Goal: Task Accomplishment & Management: Manage account settings

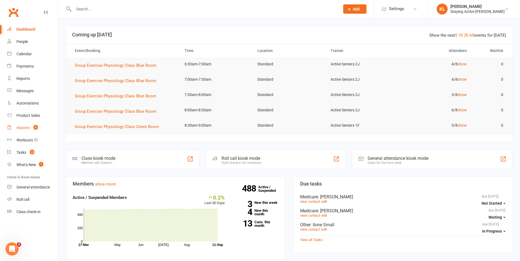
click at [33, 130] on link "Waivers 6" at bounding box center [32, 128] width 51 height 12
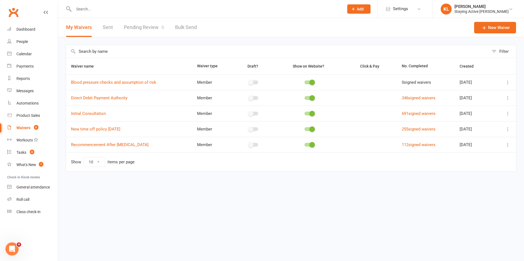
click at [131, 24] on link "Pending Review 6" at bounding box center [144, 27] width 40 height 19
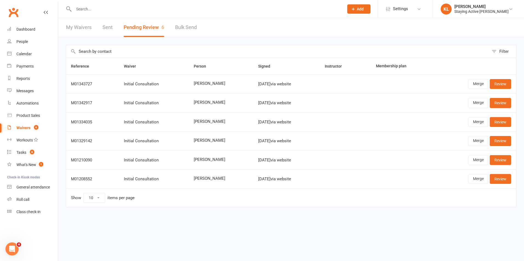
click at [110, 12] on input "text" at bounding box center [206, 9] width 268 height 8
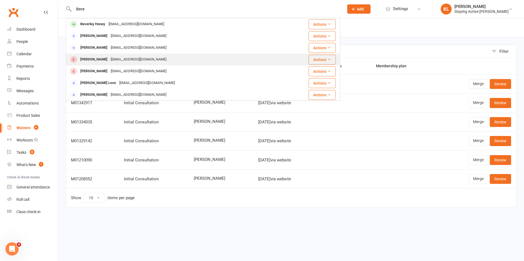
type input "Beve"
click at [142, 60] on div "bevblack42@icloud.com" at bounding box center [138, 60] width 59 height 8
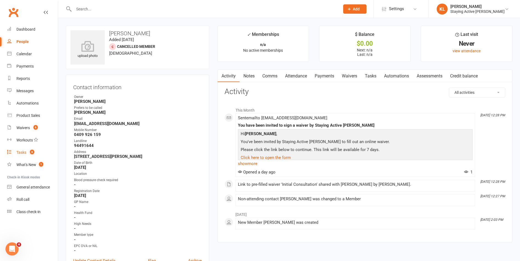
click at [29, 150] on link "Tasks 8" at bounding box center [32, 153] width 51 height 12
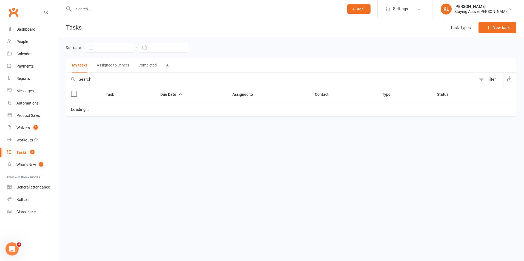
select select "waiting"
select select "started"
select select "waiting"
select select "started"
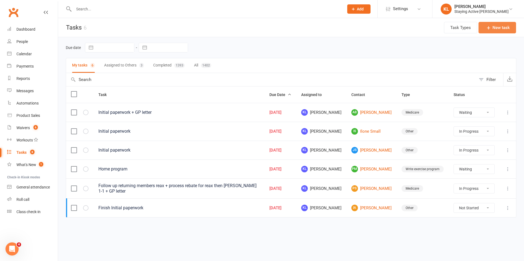
click at [487, 31] on button "New task" at bounding box center [497, 28] width 38 height 12
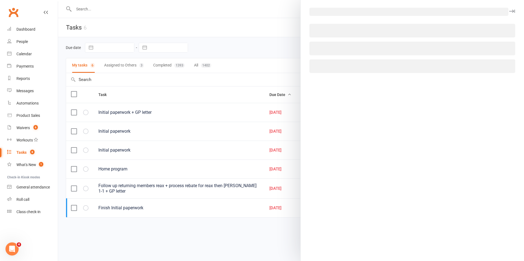
select select "33288"
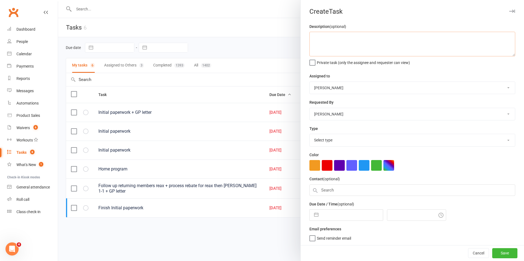
click at [345, 49] on textarea at bounding box center [412, 44] width 206 height 25
click at [325, 140] on select "Select type 6mo follow up Archive Dd on hold E-mail Failed dd Holiday Medicare …" at bounding box center [411, 140] width 205 height 12
select select "26283"
click at [309, 135] on select "Select type 6mo follow up Archive Dd on hold E-mail Failed dd Holiday Medicare …" at bounding box center [411, 140] width 205 height 12
click at [334, 190] on input "text" at bounding box center [412, 191] width 206 height 12
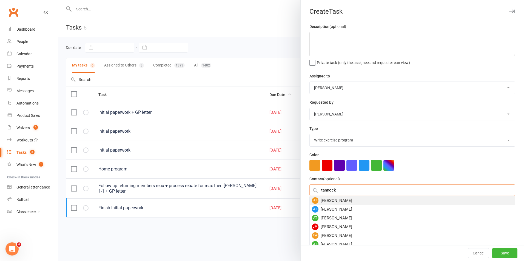
type input "tannock"
click at [325, 204] on div "JT John Tannock" at bounding box center [411, 200] width 205 height 9
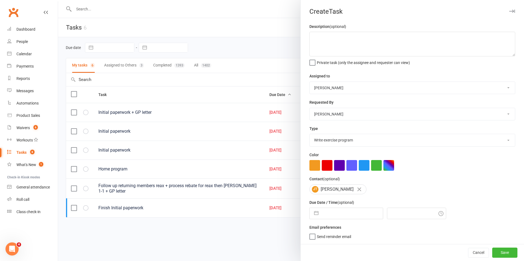
click at [325, 219] on input "text" at bounding box center [352, 213] width 62 height 11
select select "7"
select select "2025"
select select "8"
select select "2025"
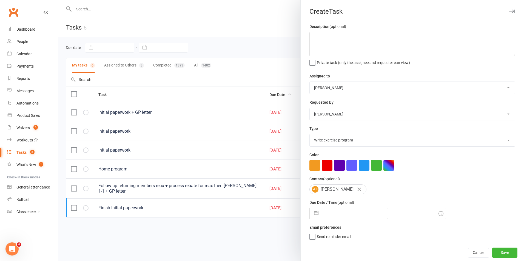
select select "9"
select select "2025"
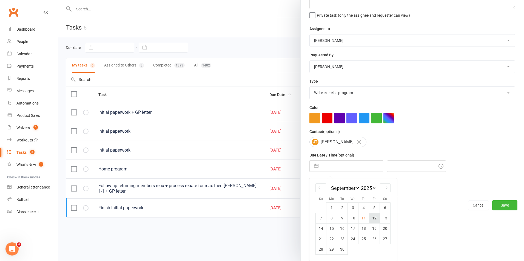
click at [369, 217] on td "12" at bounding box center [374, 218] width 11 height 10
type input "12 Sep 2025"
type input "6:30am"
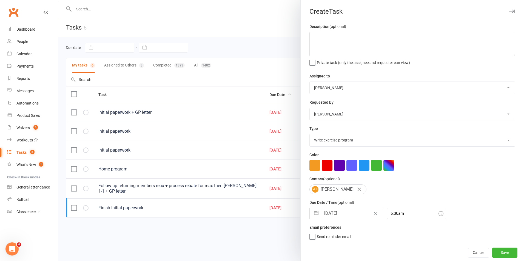
scroll to position [1, 0]
click at [326, 46] on textarea at bounding box center [412, 44] width 206 height 25
click at [501, 257] on button "Save" at bounding box center [504, 253] width 25 height 10
select select "waiting"
select select "started"
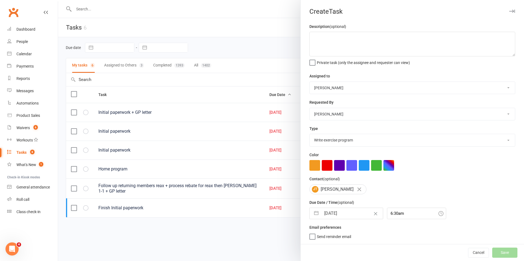
select select "started"
select select "waiting"
select select "started"
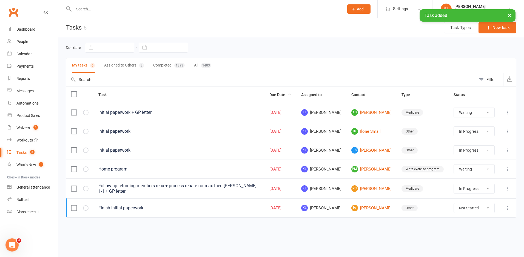
select select "waiting"
select select "started"
select select "waiting"
select select "started"
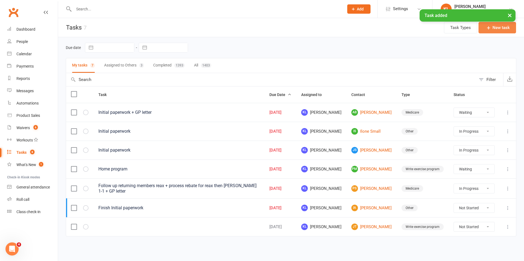
click at [490, 27] on icon "button" at bounding box center [488, 27] width 5 height 5
select select "33288"
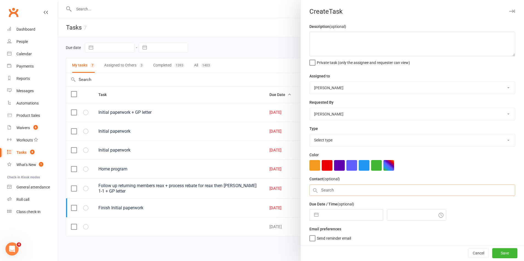
click at [324, 189] on input "text" at bounding box center [412, 191] width 206 height 12
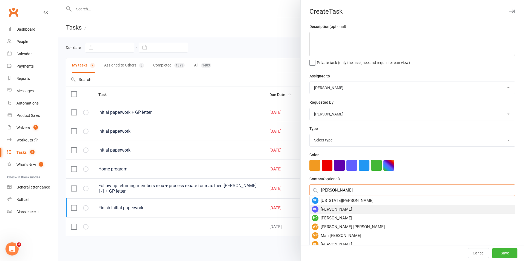
type input "chapman"
click at [327, 212] on div "BC Bernard Chapman" at bounding box center [411, 209] width 205 height 9
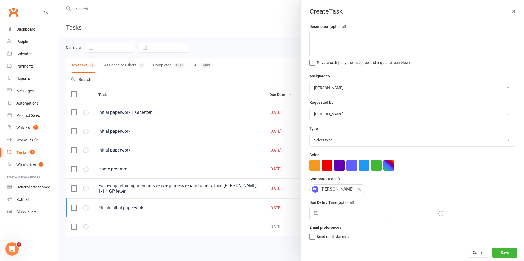
click at [330, 217] on input "text" at bounding box center [352, 213] width 62 height 11
select select "7"
select select "2025"
select select "8"
select select "2025"
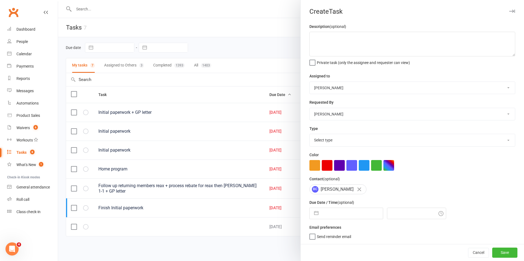
select select "9"
select select "2025"
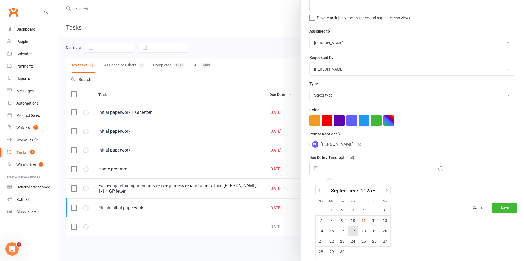
scroll to position [49, 0]
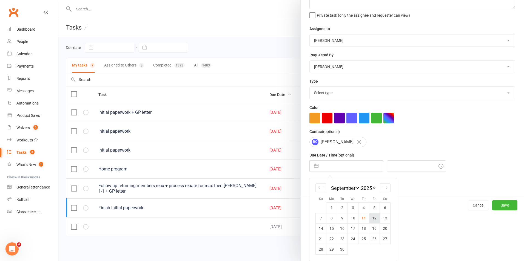
click at [370, 221] on td "12" at bounding box center [374, 218] width 11 height 10
type input "12 Sep 2025"
type input "6:30am"
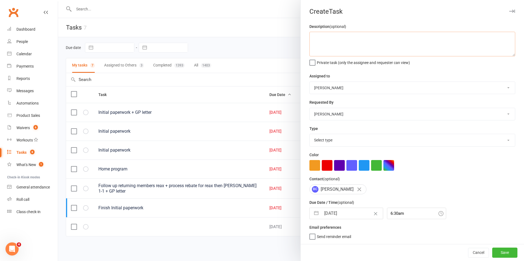
click at [326, 42] on textarea at bounding box center [412, 44] width 206 height 25
click at [499, 250] on button "Save" at bounding box center [504, 253] width 25 height 10
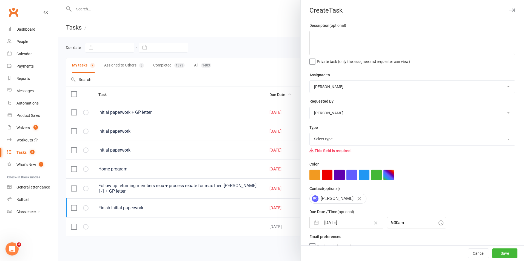
click at [319, 139] on select "Select type 6mo follow up Archive Dd on hold E-mail Failed dd Holiday Medicare …" at bounding box center [411, 139] width 205 height 12
select select "26283"
click at [309, 134] on select "Select type 6mo follow up Archive Dd on hold E-mail Failed dd Holiday Medicare …" at bounding box center [411, 139] width 205 height 12
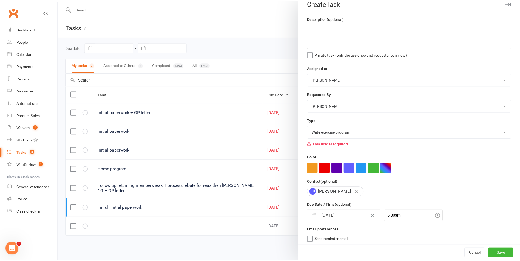
scroll to position [12, 0]
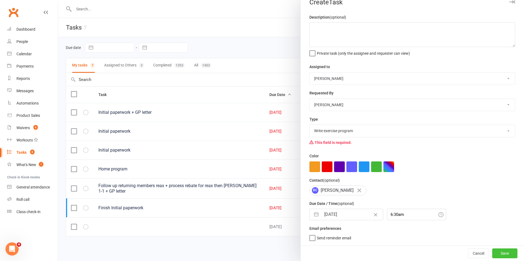
click at [499, 256] on button "Save" at bounding box center [504, 254] width 25 height 10
select select "waiting"
select select "started"
select select "waiting"
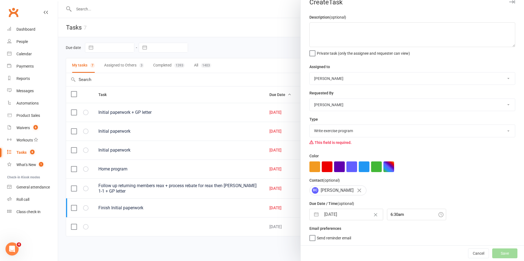
select select "started"
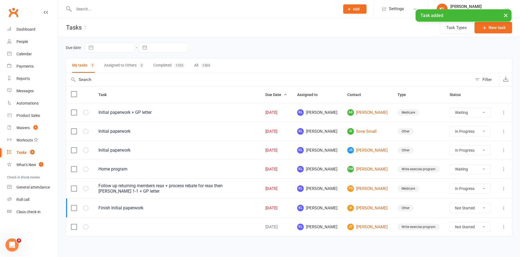
select select "waiting"
select select "started"
select select "waiting"
select select "started"
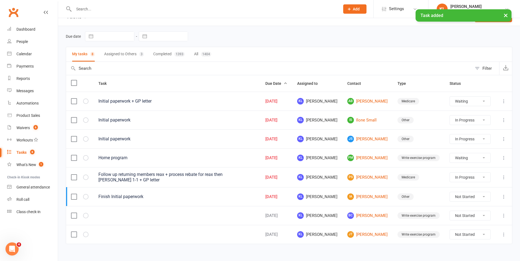
scroll to position [17, 0]
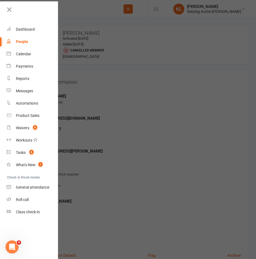
click at [9, 10] on icon at bounding box center [9, 10] width 8 height 8
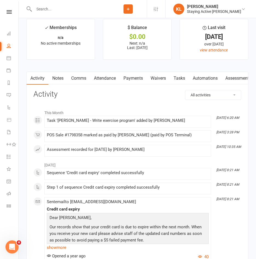
scroll to position [712, 0]
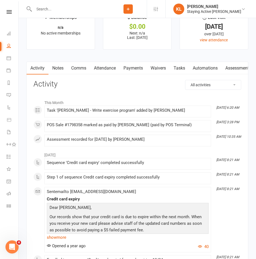
click at [239, 70] on link "Assessments" at bounding box center [238, 68] width 33 height 13
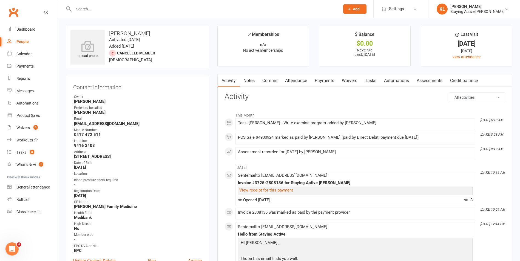
click at [427, 83] on link "Assessments" at bounding box center [428, 80] width 33 height 13
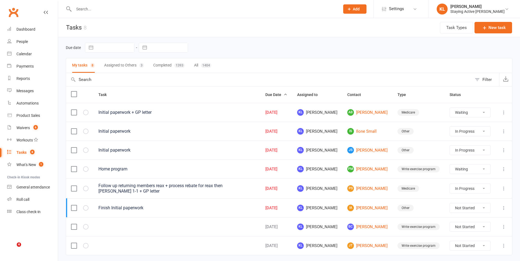
select select "waiting"
select select "started"
select select "waiting"
select select "started"
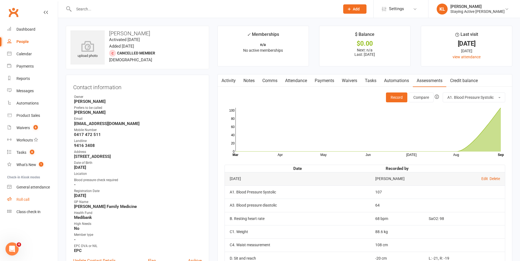
click at [30, 199] on link "Roll call" at bounding box center [32, 200] width 51 height 12
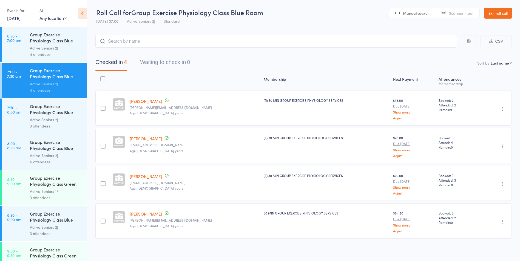
click at [21, 20] on link "11 Sep, 2025" at bounding box center [13, 18] width 13 height 6
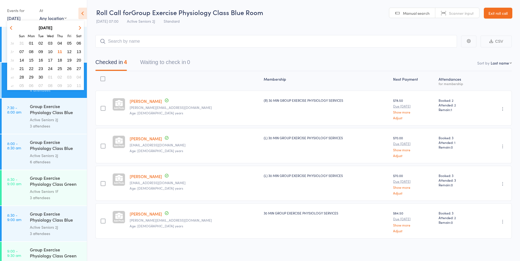
click at [51, 52] on span "10" at bounding box center [50, 51] width 5 height 5
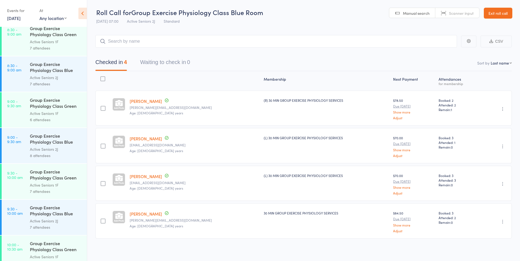
scroll to position [301, 0]
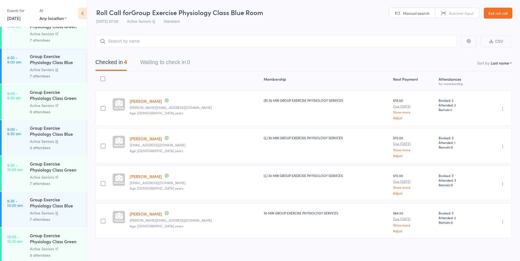
click at [65, 146] on div "8 attendees" at bounding box center [56, 148] width 52 height 6
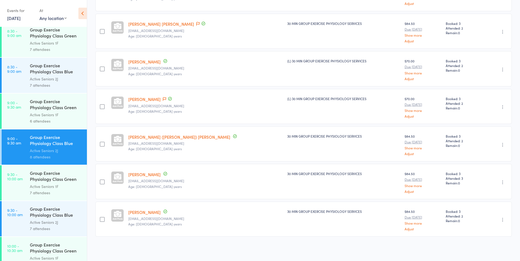
scroll to position [329, 0]
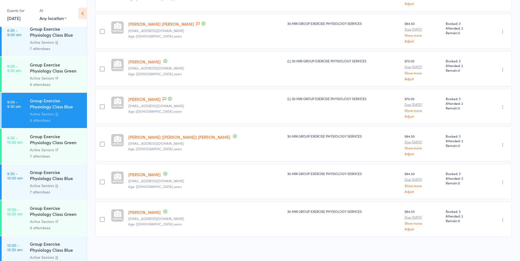
click at [56, 153] on div "7 attendees" at bounding box center [56, 156] width 52 height 6
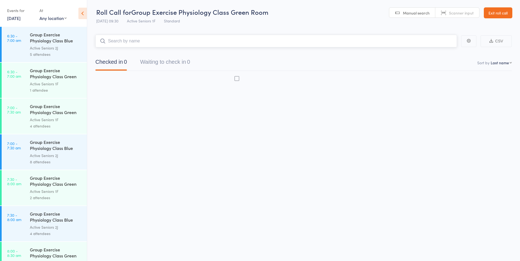
scroll to position [0, 0]
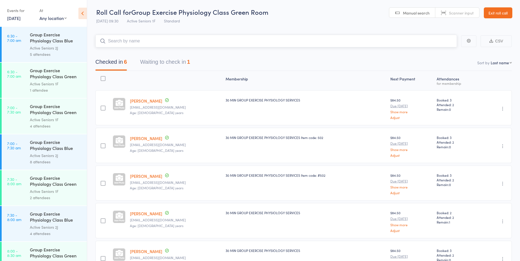
click at [153, 66] on button "Waiting to check in 1" at bounding box center [165, 63] width 50 height 15
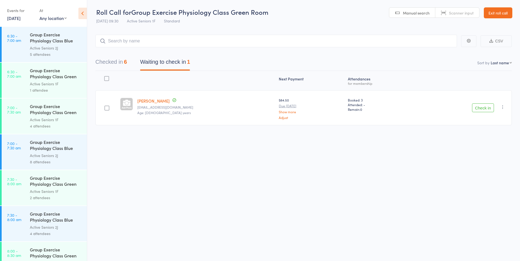
click at [502, 106] on icon "button" at bounding box center [502, 106] width 5 height 5
click at [490, 155] on li "Remove" at bounding box center [482, 154] width 45 height 7
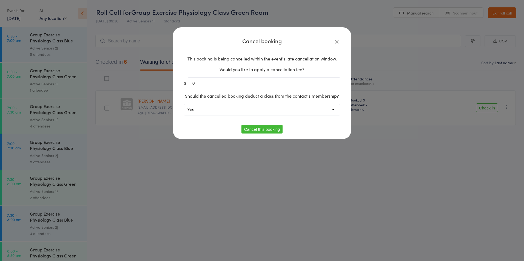
click at [283, 108] on select "Yes No" at bounding box center [262, 109] width 156 height 11
select select "1"
click at [184, 104] on select "Yes No" at bounding box center [262, 109] width 156 height 11
click at [256, 130] on button "Cancel this booking" at bounding box center [261, 129] width 41 height 9
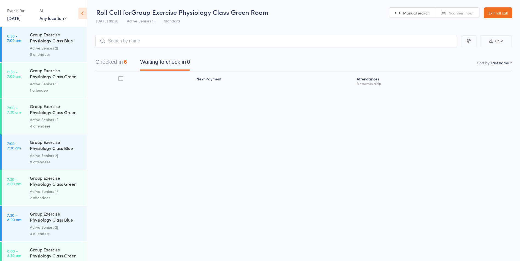
click at [123, 62] on button "Checked in 6" at bounding box center [110, 63] width 31 height 15
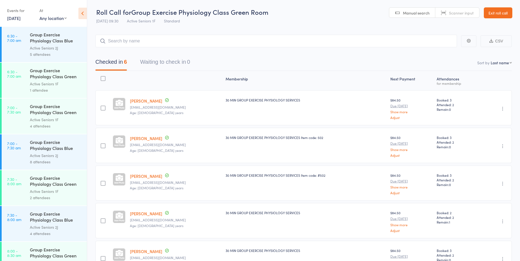
click at [156, 63] on button "Waiting to check in 0" at bounding box center [165, 63] width 50 height 15
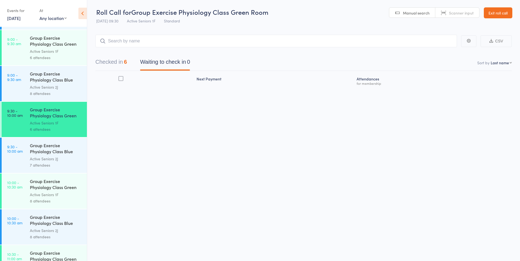
scroll to position [356, 0]
click at [21, 18] on link "10 Sep, 2025" at bounding box center [13, 18] width 13 height 6
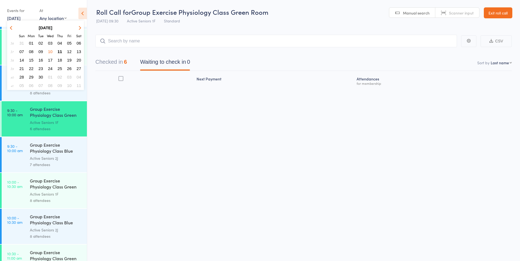
click at [59, 51] on span "11" at bounding box center [60, 51] width 5 height 5
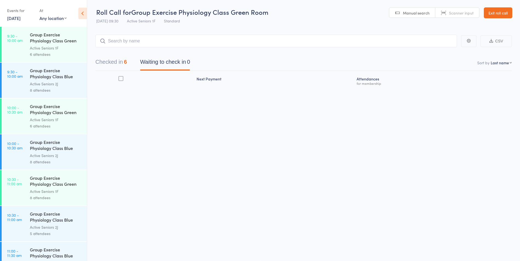
scroll to position [274, 0]
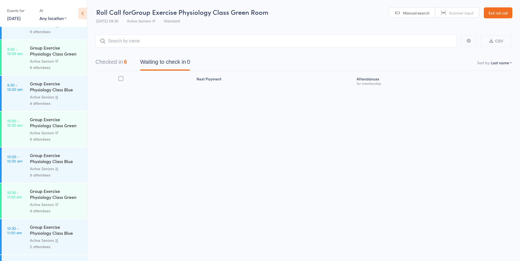
click at [18, 67] on link "9:30 - 10:00 am Group Exercise Physiology Class Green Room Active Seniors 1F 6 …" at bounding box center [44, 57] width 85 height 35
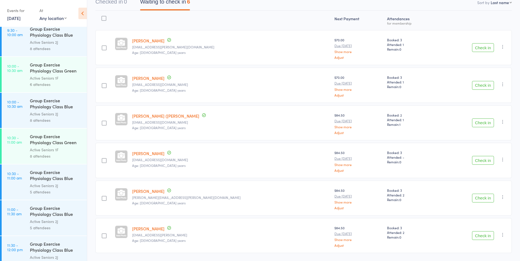
scroll to position [77, 0]
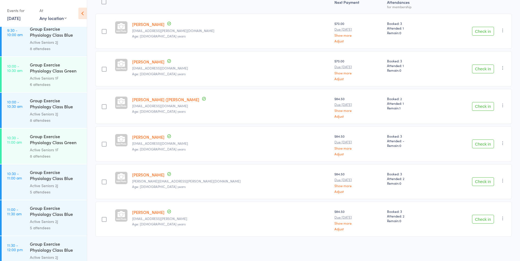
click at [501, 217] on icon "button" at bounding box center [502, 218] width 5 height 5
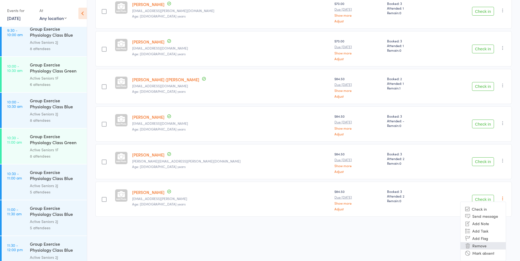
click at [477, 244] on li "Remove" at bounding box center [482, 245] width 45 height 7
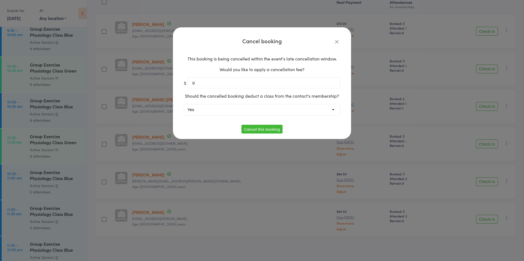
click at [214, 111] on select "Yes No" at bounding box center [262, 109] width 156 height 11
select select "1"
click at [184, 104] on select "Yes No" at bounding box center [262, 109] width 156 height 11
click at [259, 130] on button "Cancel this booking" at bounding box center [261, 129] width 41 height 9
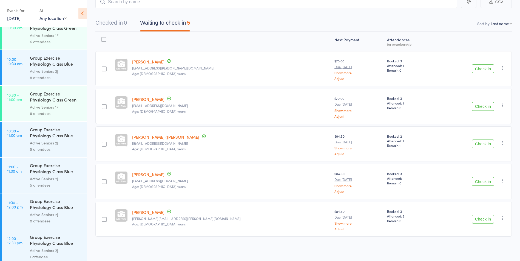
scroll to position [383, 0]
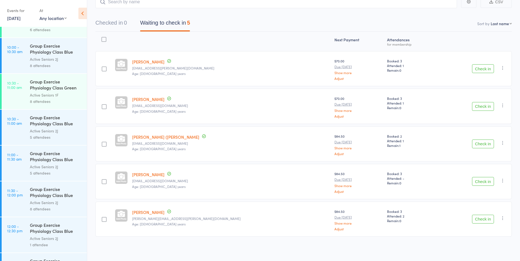
click at [14, 136] on link "10:30 - 11:00 am Group Exercise Physiology Class Blue Room Active Seniors 2J 5 …" at bounding box center [44, 127] width 85 height 35
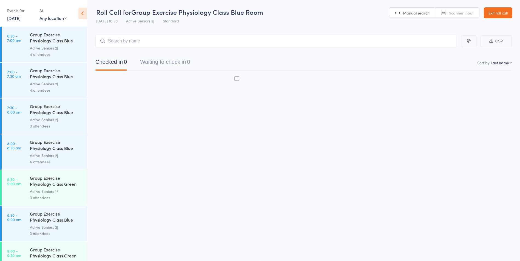
scroll to position [0, 0]
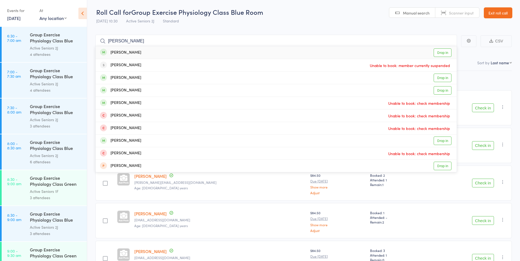
type input "don wool"
click at [439, 53] on link "Drop in" at bounding box center [442, 52] width 18 height 8
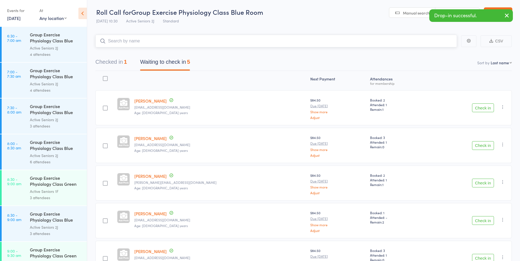
click at [115, 60] on button "Checked in 1" at bounding box center [110, 63] width 31 height 15
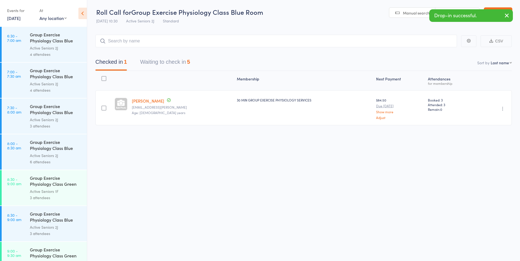
click at [501, 110] on icon "button" at bounding box center [502, 108] width 5 height 5
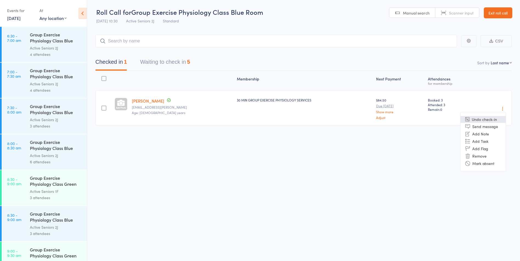
click at [484, 119] on li "Undo check-in" at bounding box center [482, 119] width 45 height 7
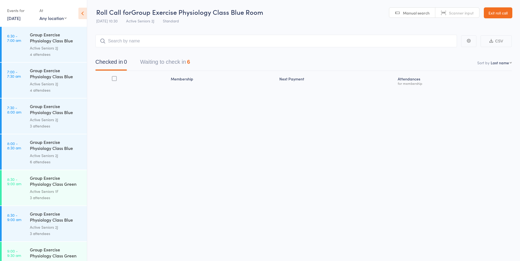
click at [178, 68] on button "Waiting to check in 6" at bounding box center [165, 63] width 50 height 15
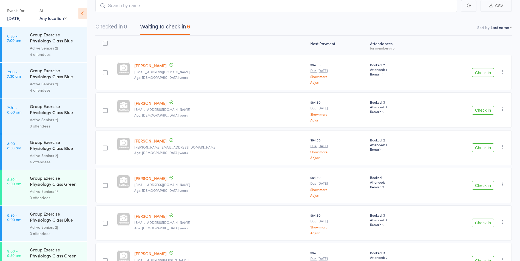
scroll to position [0, 0]
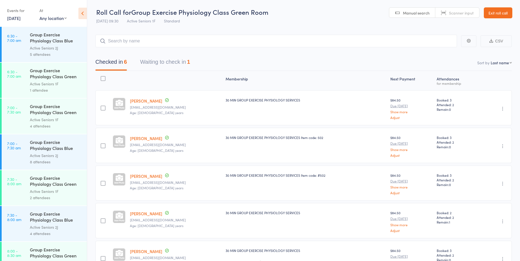
click at [505, 15] on link "Exit roll call" at bounding box center [497, 12] width 28 height 11
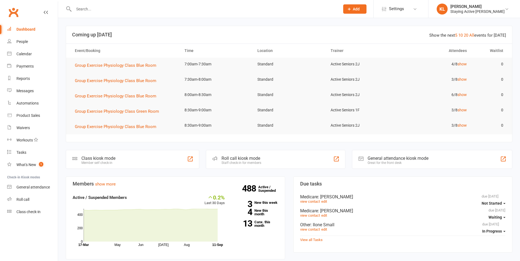
click at [195, 10] on input "text" at bounding box center [204, 9] width 264 height 8
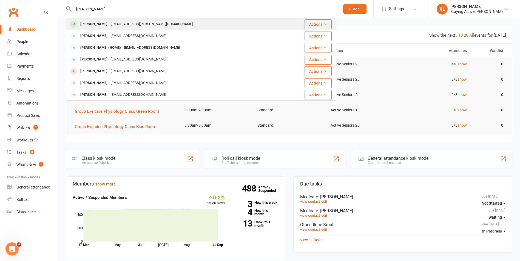
type input "[PERSON_NAME]"
click at [122, 24] on div "[EMAIL_ADDRESS][PERSON_NAME][DOMAIN_NAME]" at bounding box center [151, 24] width 85 height 8
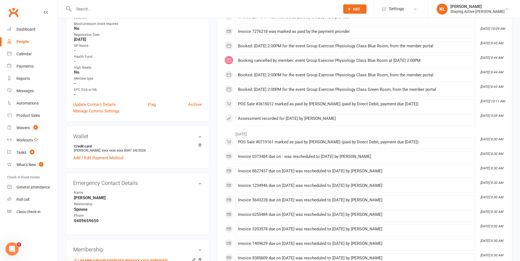
scroll to position [164, 0]
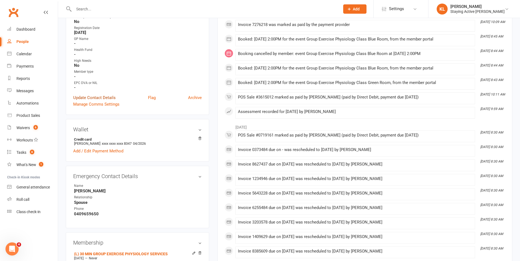
click at [99, 98] on link "Update Contact Details" at bounding box center [94, 97] width 42 height 7
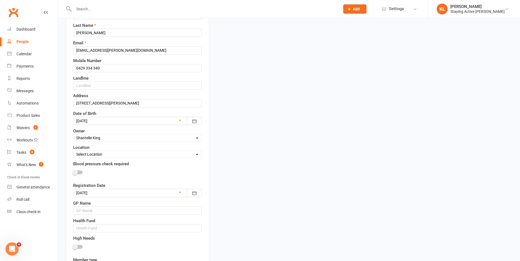
scroll to position [108, 0]
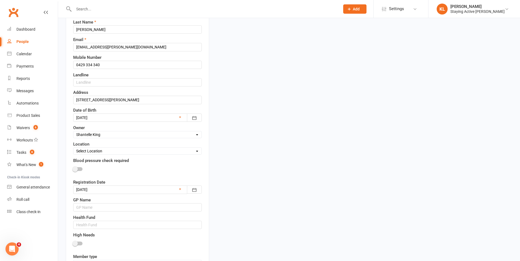
click at [112, 134] on select "Select Owner Active Seniors 1F [PERSON_NAME] [PERSON_NAME] [PERSON_NAME] [PERSO…" at bounding box center [137, 135] width 128 height 6
select select "9"
click at [73, 132] on select "Select Owner Active Seniors 1F [PERSON_NAME] [PERSON_NAME] [PERSON_NAME] [PERSO…" at bounding box center [137, 135] width 128 height 6
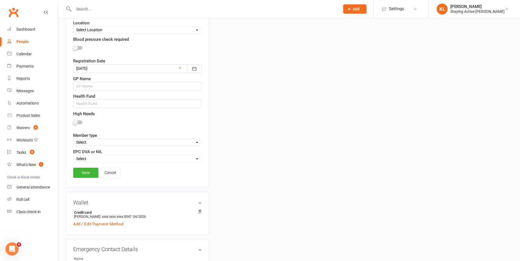
scroll to position [245, 0]
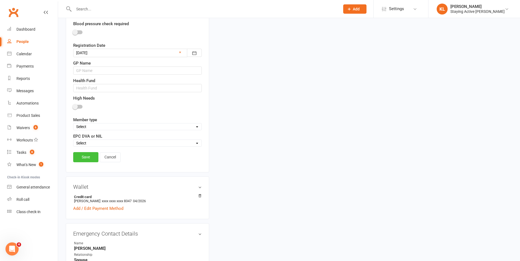
click at [83, 160] on link "Save" at bounding box center [85, 157] width 25 height 10
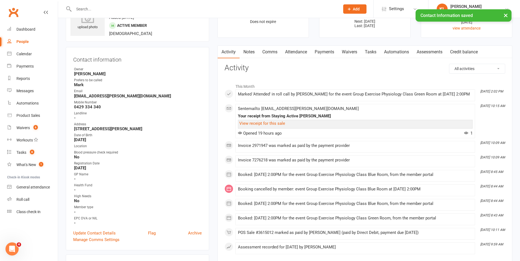
scroll to position [0, 0]
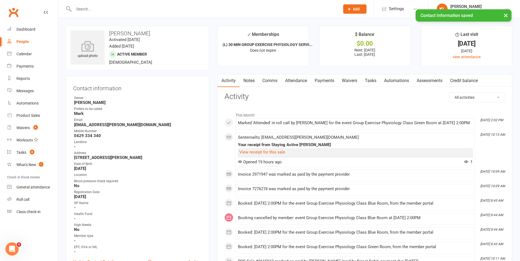
click at [132, 9] on div "× Contact Information saved" at bounding box center [256, 9] width 512 height 0
click at [87, 9] on div "× Contact Information saved" at bounding box center [256, 9] width 512 height 0
click at [87, 5] on input "text" at bounding box center [204, 9] width 264 height 8
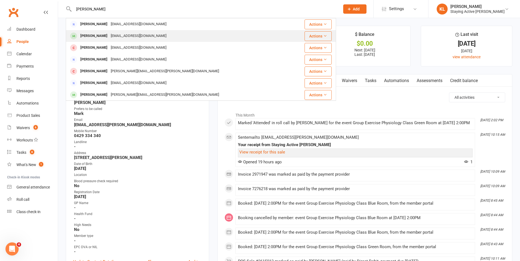
type input "[PERSON_NAME]"
click at [106, 36] on div "[PERSON_NAME]" at bounding box center [94, 36] width 30 height 8
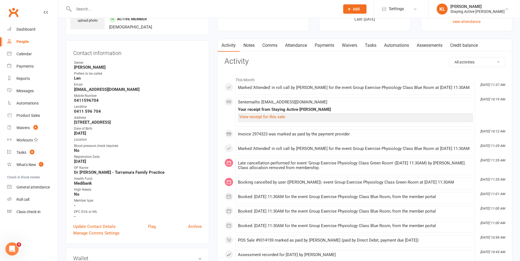
scroll to position [164, 0]
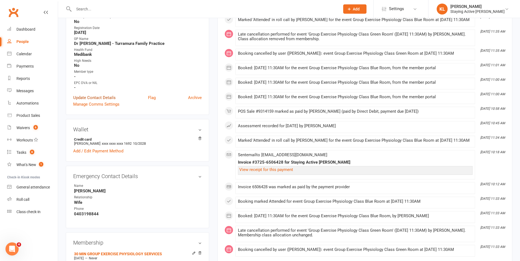
click at [101, 96] on link "Update Contact Details" at bounding box center [94, 97] width 42 height 7
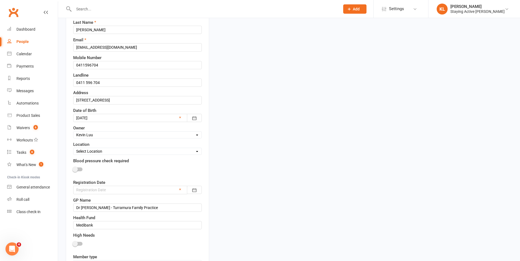
scroll to position [108, 0]
click at [108, 133] on select "Select Owner Active Seniors 1F [PERSON_NAME] [PERSON_NAME] [PERSON_NAME] [PERSO…" at bounding box center [137, 135] width 128 height 6
select select "9"
click at [73, 132] on select "Select Owner Active Seniors 1F [PERSON_NAME] [PERSON_NAME] [PERSON_NAME] [PERSO…" at bounding box center [137, 135] width 128 height 6
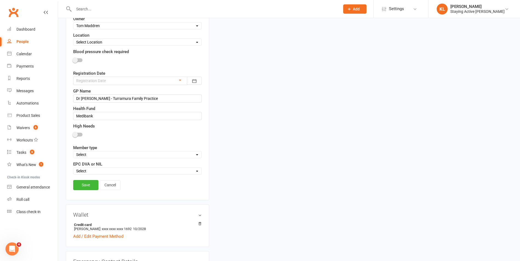
scroll to position [217, 0]
click at [89, 185] on link "Save" at bounding box center [85, 185] width 25 height 10
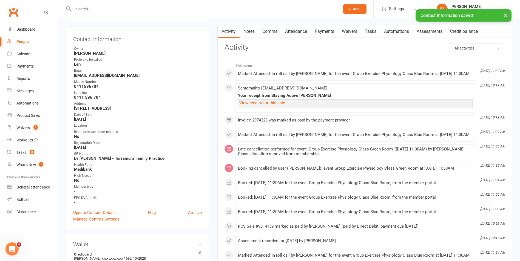
scroll to position [0, 0]
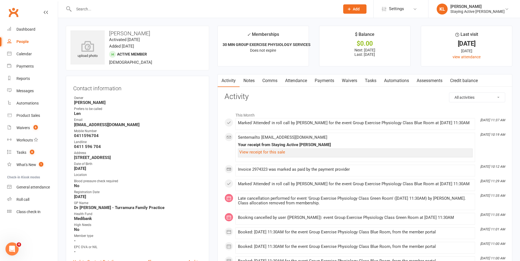
click at [185, 13] on input "text" at bounding box center [204, 9] width 264 height 8
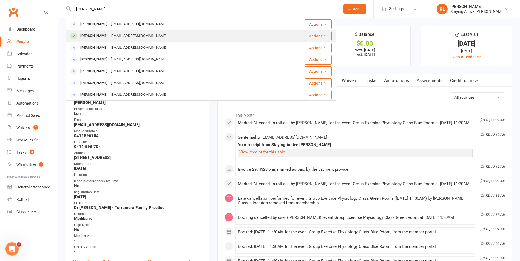
type input "[PERSON_NAME]"
click at [137, 34] on div "[EMAIL_ADDRESS][DOMAIN_NAME]" at bounding box center [138, 36] width 59 height 8
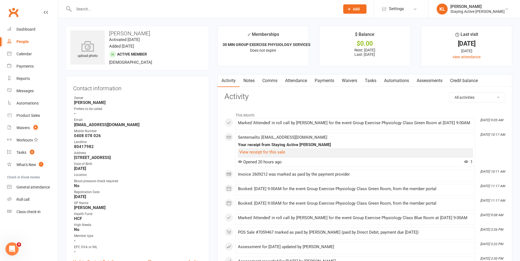
click at [154, 8] on input "text" at bounding box center [204, 9] width 264 height 8
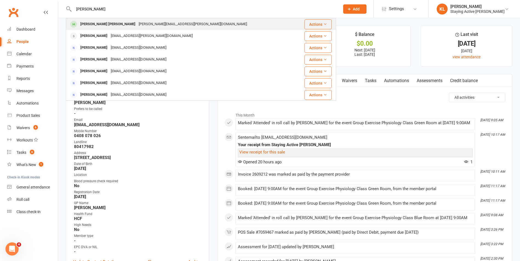
type input "[PERSON_NAME]"
click at [139, 25] on div "[PERSON_NAME][EMAIL_ADDRESS][PERSON_NAME][DOMAIN_NAME]" at bounding box center [192, 24] width 111 height 8
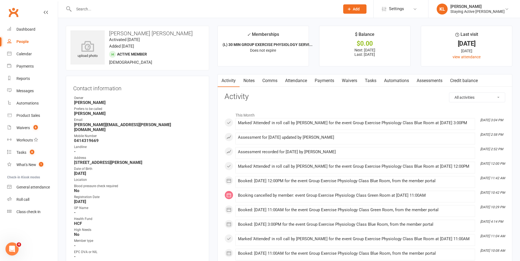
click at [136, 6] on input "text" at bounding box center [204, 9] width 264 height 8
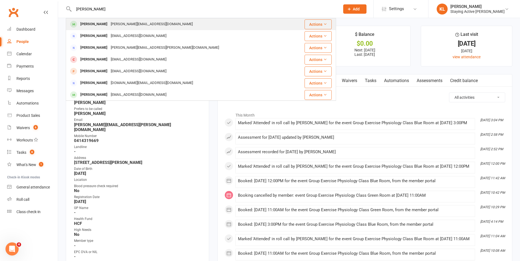
type input "[PERSON_NAME]"
click at [128, 20] on div "[PERSON_NAME] Olmedillas [PERSON_NAME][EMAIL_ADDRESS][DOMAIN_NAME]" at bounding box center [178, 24] width 224 height 11
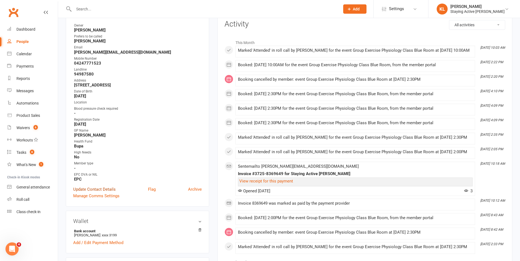
scroll to position [82, 0]
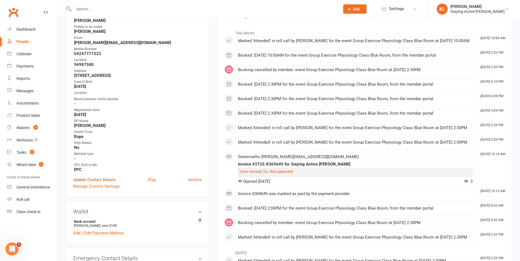
click at [103, 177] on link "Update Contact Details" at bounding box center [94, 180] width 42 height 7
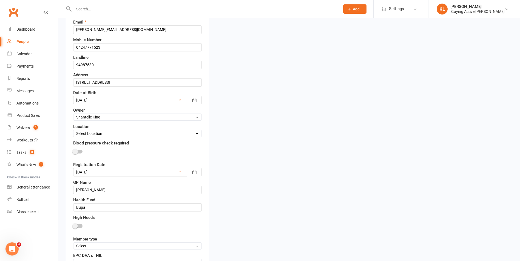
scroll to position [135, 0]
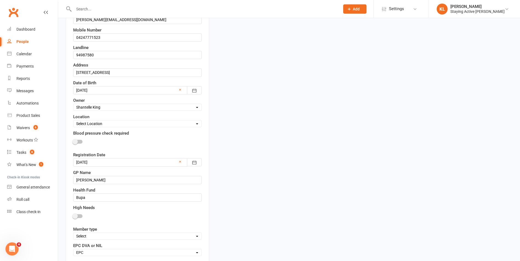
click at [116, 108] on select "Select Owner Active Seniors 1F [PERSON_NAME] [PERSON_NAME] [PERSON_NAME] [PERSO…" at bounding box center [137, 107] width 128 height 6
select select "9"
click at [73, 105] on select "Select Owner Active Seniors 1F [PERSON_NAME] [PERSON_NAME] [PERSON_NAME] [PERSO…" at bounding box center [137, 107] width 128 height 6
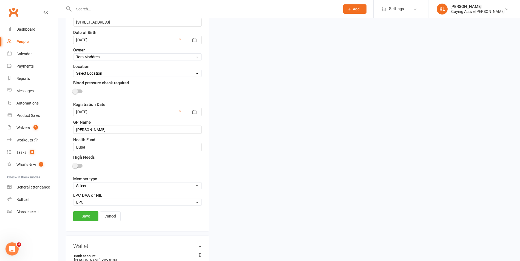
scroll to position [190, 0]
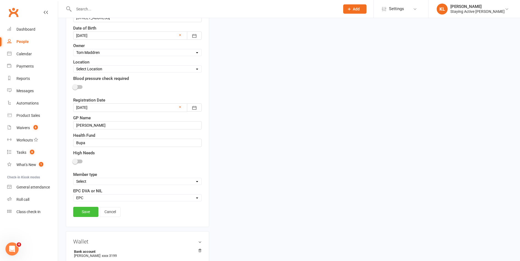
click at [85, 213] on link "Save" at bounding box center [85, 212] width 25 height 10
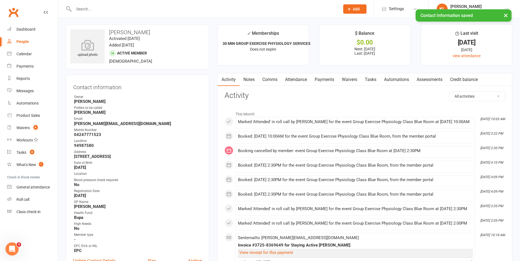
scroll to position [0, 0]
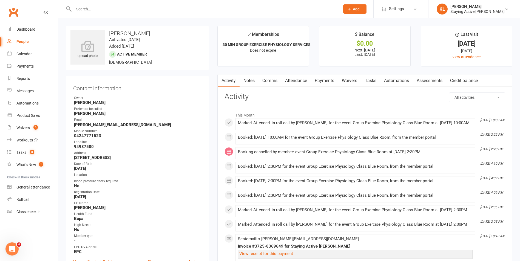
click at [111, 16] on div at bounding box center [201, 9] width 270 height 18
click at [109, 14] on div at bounding box center [201, 9] width 270 height 18
click at [109, 13] on div at bounding box center [201, 9] width 270 height 18
click at [108, 10] on input "text" at bounding box center [204, 9] width 264 height 8
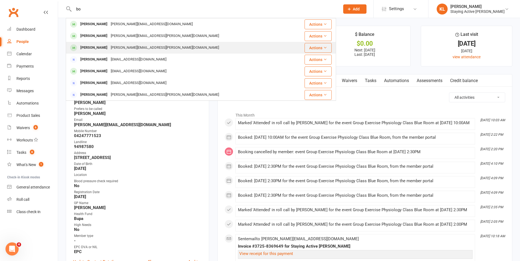
type input "b"
type input "[PERSON_NAME] [PERSON_NAME]"
click at [117, 48] on div "[PERSON_NAME] ([PERSON_NAME]) [PERSON_NAME]" at bounding box center [123, 48] width 89 height 8
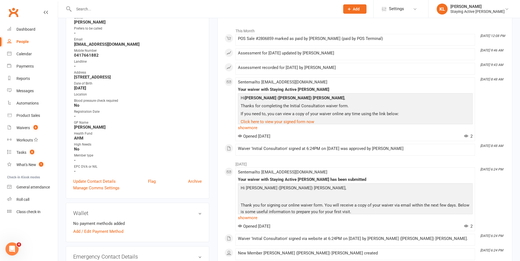
scroll to position [82, 0]
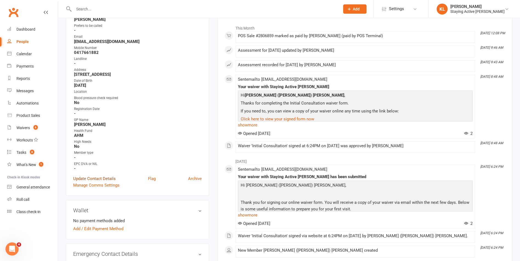
click at [103, 177] on link "Update Contact Details" at bounding box center [94, 179] width 42 height 7
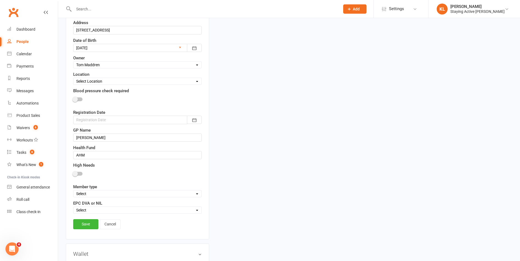
scroll to position [190, 0]
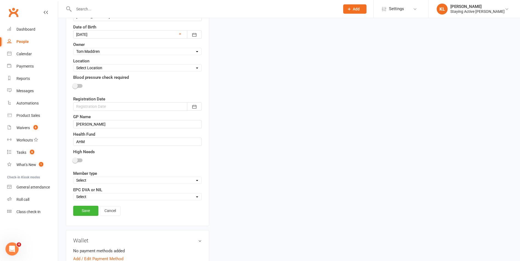
click at [117, 198] on select "Select DVA EPC NIL" at bounding box center [137, 197] width 128 height 6
select select "EPC"
click at [73, 194] on select "Select DVA EPC NIL" at bounding box center [137, 197] width 128 height 6
click at [87, 209] on link "Save" at bounding box center [85, 211] width 25 height 10
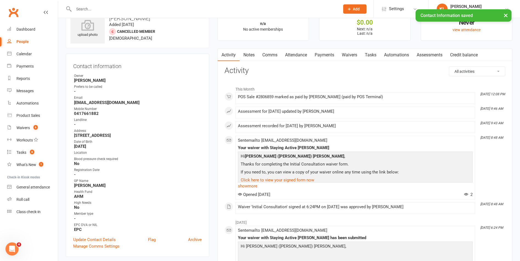
scroll to position [0, 0]
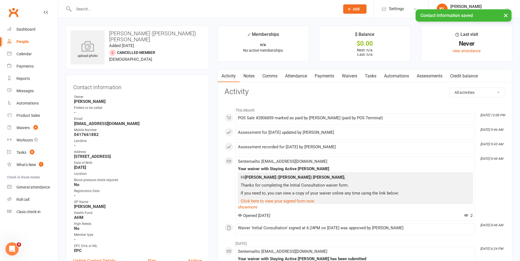
click at [124, 9] on div "× Contact Information saved" at bounding box center [256, 9] width 512 height 0
click at [119, 9] on div "× Contact Information saved" at bounding box center [256, 9] width 512 height 0
drag, startPoint x: 107, startPoint y: 11, endPoint x: 83, endPoint y: 9, distance: 23.9
click at [104, 9] on div "× Contact Information saved" at bounding box center [256, 9] width 512 height 0
click at [78, 9] on input "text" at bounding box center [204, 9] width 264 height 8
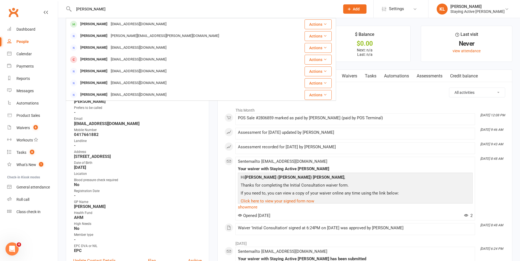
type input "[PERSON_NAME]"
click at [96, 23] on div "[PERSON_NAME]" at bounding box center [94, 24] width 30 height 8
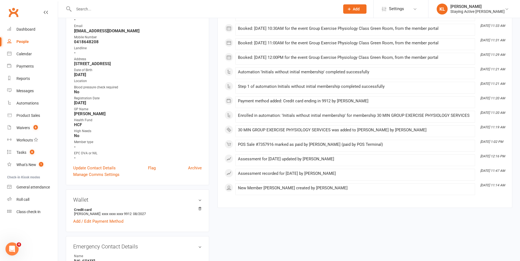
scroll to position [110, 0]
click at [108, 167] on link "Update Contact Details" at bounding box center [94, 167] width 42 height 7
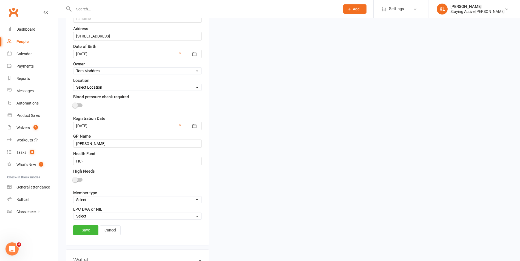
scroll to position [217, 0]
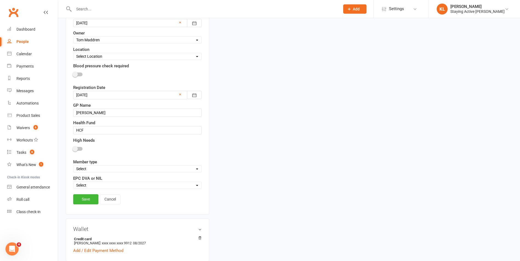
click at [106, 186] on select "Select DVA EPC NIL" at bounding box center [137, 185] width 128 height 6
select select "EPC"
click at [73, 183] on select "Select DVA EPC NIL" at bounding box center [137, 185] width 128 height 6
click at [87, 204] on link "Save" at bounding box center [85, 199] width 25 height 10
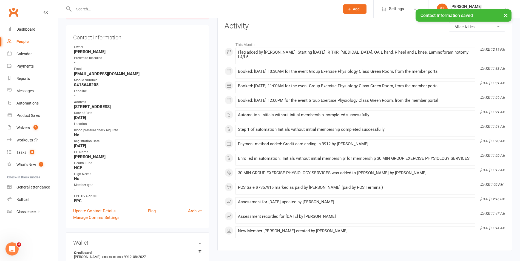
scroll to position [0, 0]
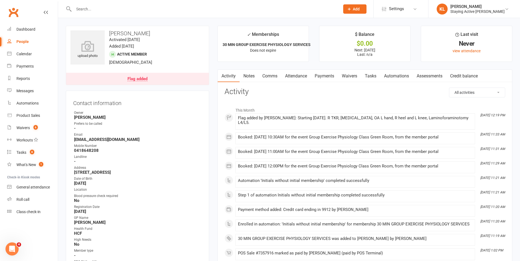
click at [140, 7] on input "text" at bounding box center [204, 9] width 264 height 8
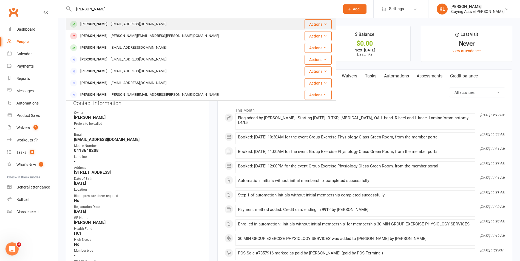
type input "[PERSON_NAME]"
click at [139, 21] on div "[EMAIL_ADDRESS][DOMAIN_NAME]" at bounding box center [138, 24] width 59 height 8
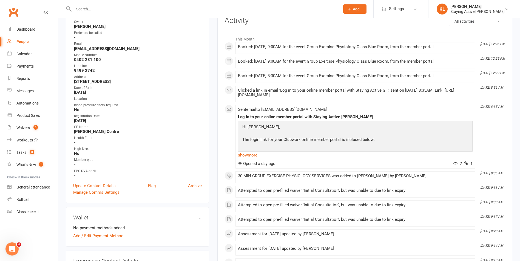
scroll to position [82, 0]
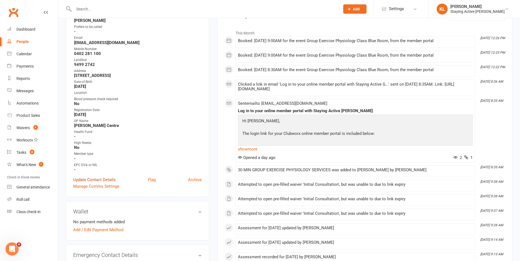
click at [99, 180] on link "Update Contact Details" at bounding box center [94, 180] width 42 height 7
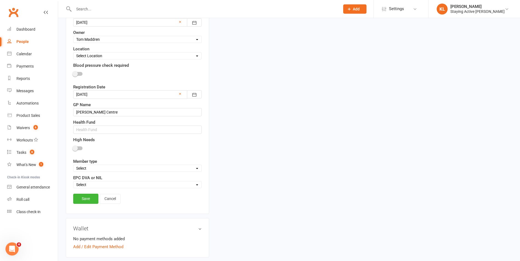
scroll to position [217, 0]
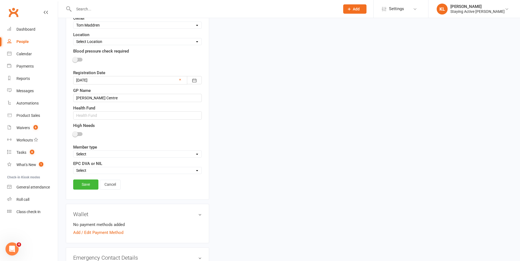
click at [113, 169] on select "Select DVA EPC NIL" at bounding box center [137, 171] width 128 height 6
click at [112, 169] on select "Select DVA EPC NIL" at bounding box center [137, 171] width 128 height 6
click at [110, 152] on select "Select In centre group exercise sessions Home exercise program 1-1's only My Ag…" at bounding box center [137, 154] width 128 height 6
click at [109, 168] on select "Select DVA EPC NIL" at bounding box center [137, 171] width 128 height 6
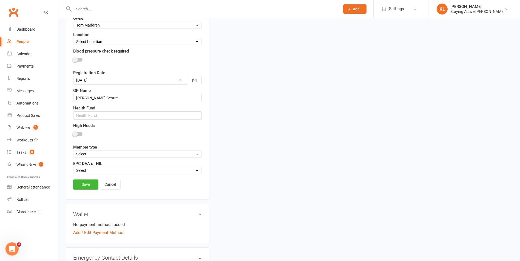
select select "EPC"
click at [73, 168] on select "Select DVA EPC NIL" at bounding box center [137, 171] width 128 height 6
click at [83, 185] on link "Save" at bounding box center [85, 185] width 25 height 10
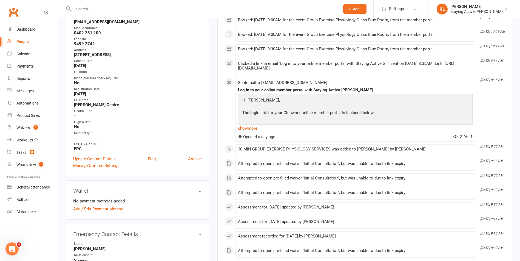
scroll to position [0, 0]
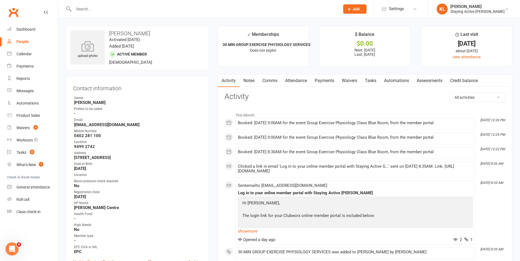
click at [102, 17] on div at bounding box center [201, 9] width 270 height 18
click at [102, 5] on input "text" at bounding box center [204, 9] width 264 height 8
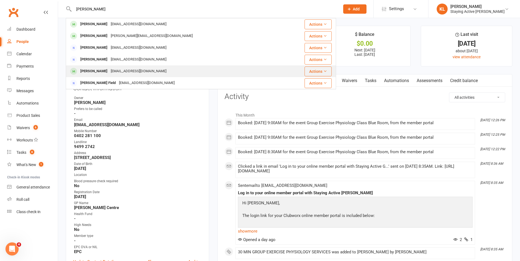
type input "[PERSON_NAME]"
click at [117, 72] on div "[EMAIL_ADDRESS][DOMAIN_NAME]" at bounding box center [138, 71] width 59 height 8
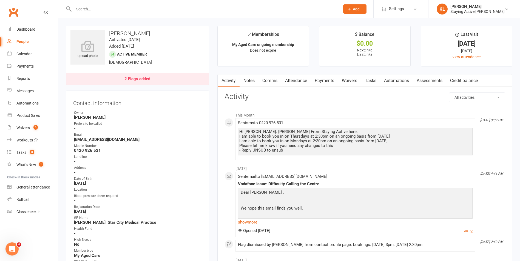
click at [229, 154] on div "This Month [DATE] 3:09 PM Sent sms to [PHONE_NUMBER] Hi [PERSON_NAME]. [PERSON_…" at bounding box center [364, 135] width 280 height 51
click at [247, 85] on link "Notes" at bounding box center [248, 80] width 19 height 13
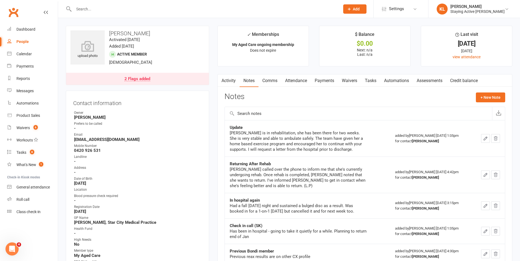
click at [142, 81] on div "2 Flags added" at bounding box center [137, 79] width 26 height 4
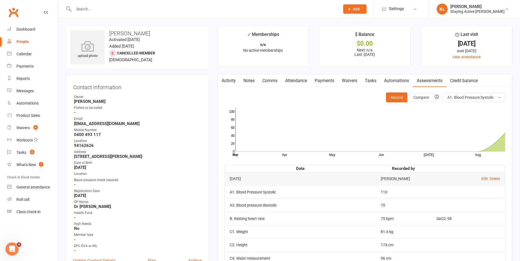
click at [99, 12] on input "text" at bounding box center [204, 9] width 264 height 8
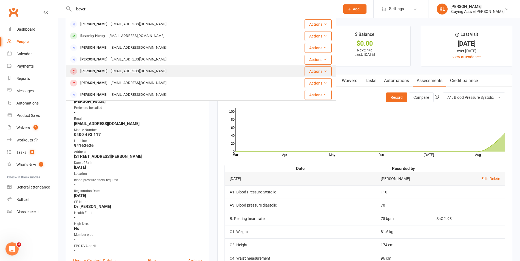
type input "beverl"
click at [100, 74] on div "Beverley Black" at bounding box center [94, 71] width 30 height 8
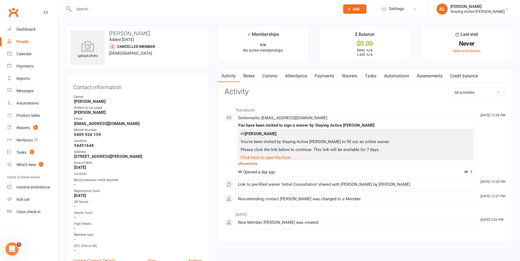
scroll to position [27, 0]
